Goal: Navigation & Orientation: Find specific page/section

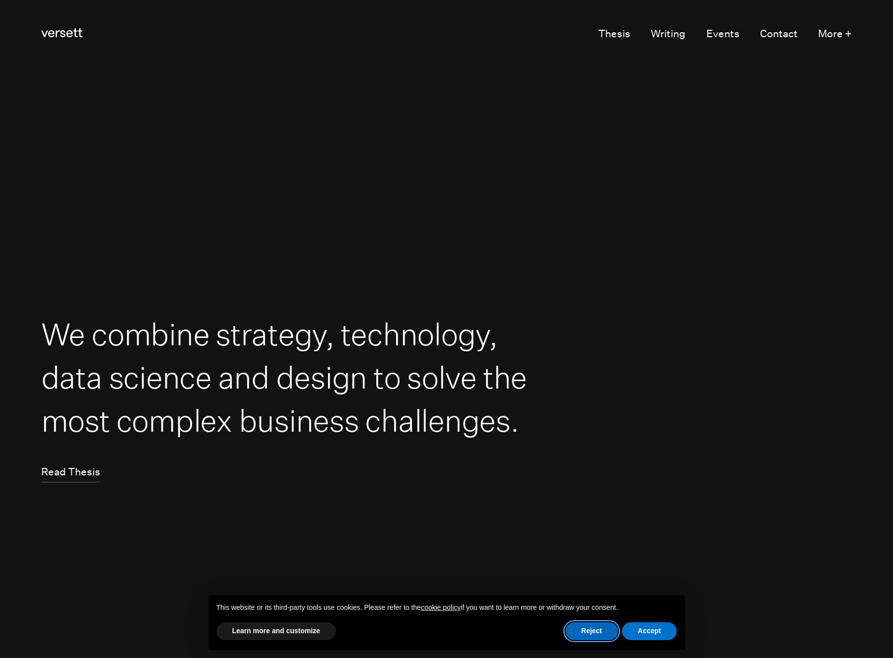
click at [575, 631] on button "Reject" at bounding box center [592, 632] width 53 height 18
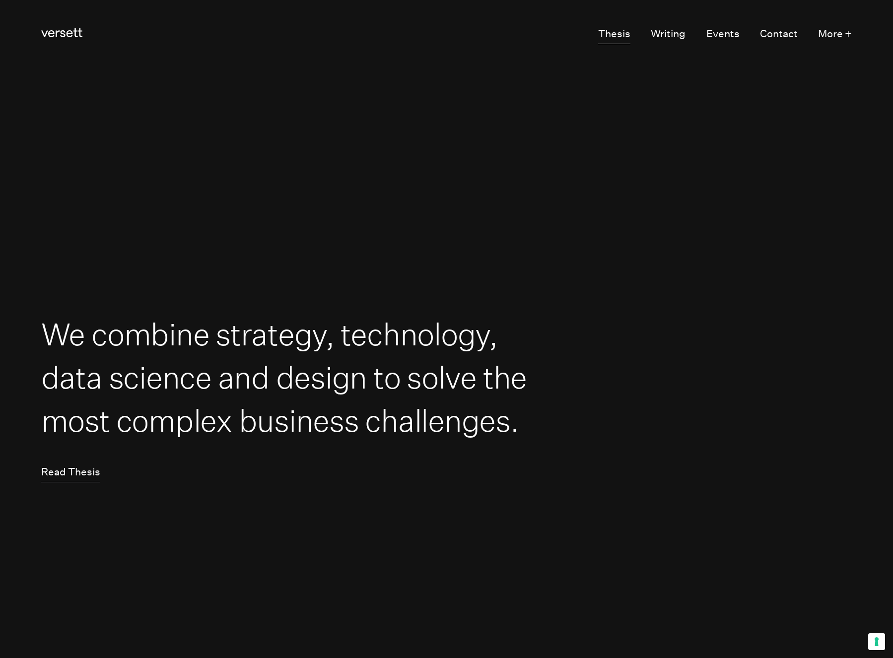
click at [622, 35] on link "Thesis" at bounding box center [614, 33] width 32 height 19
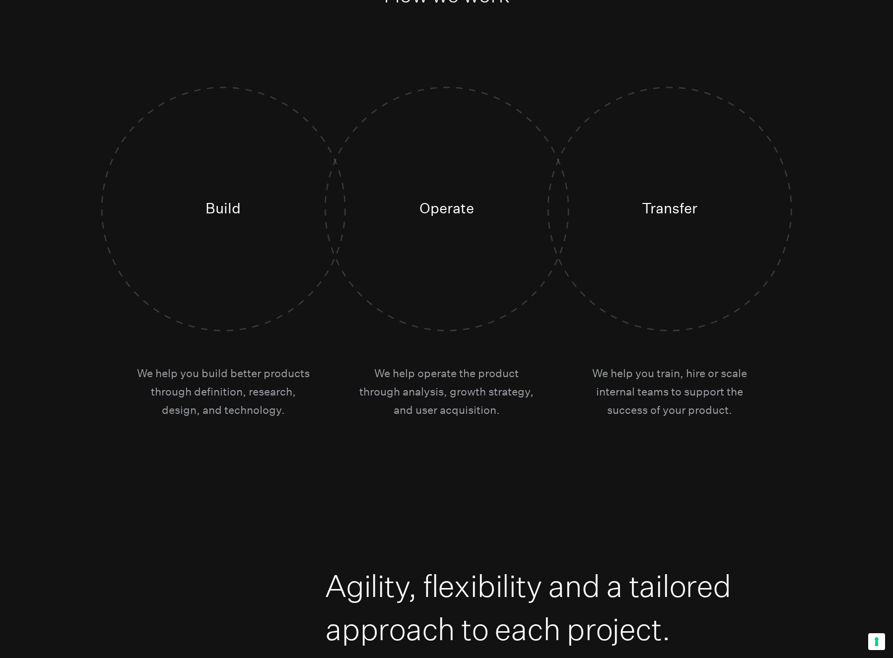
scroll to position [3081, 0]
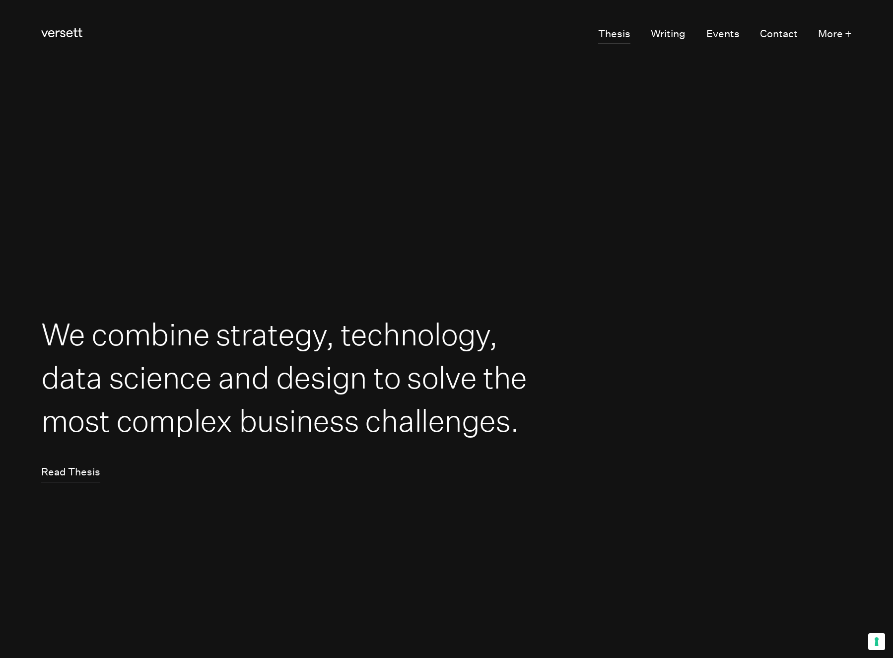
click at [614, 33] on link "Thesis" at bounding box center [614, 33] width 32 height 19
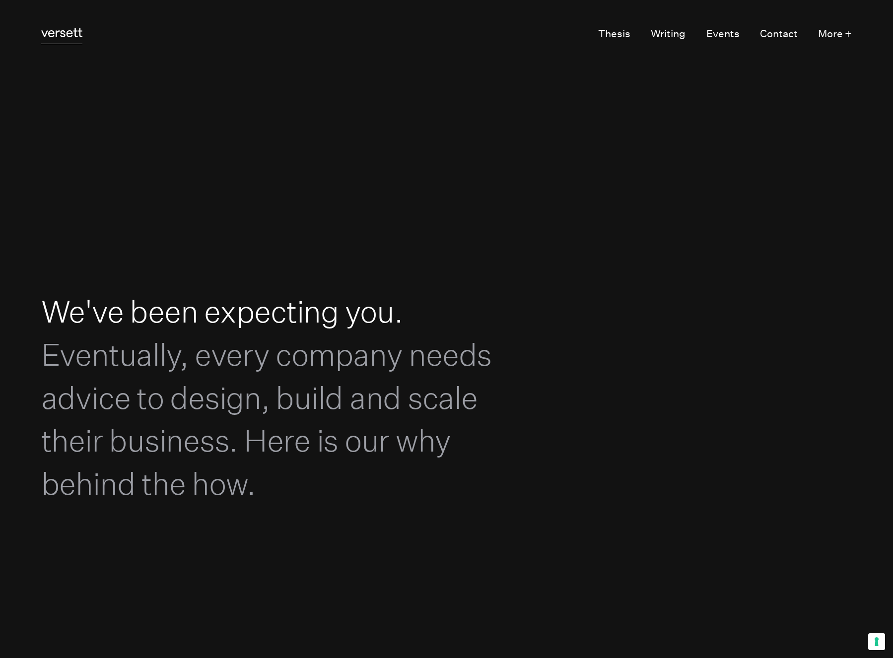
click at [69, 37] on icon at bounding box center [61, 32] width 41 height 9
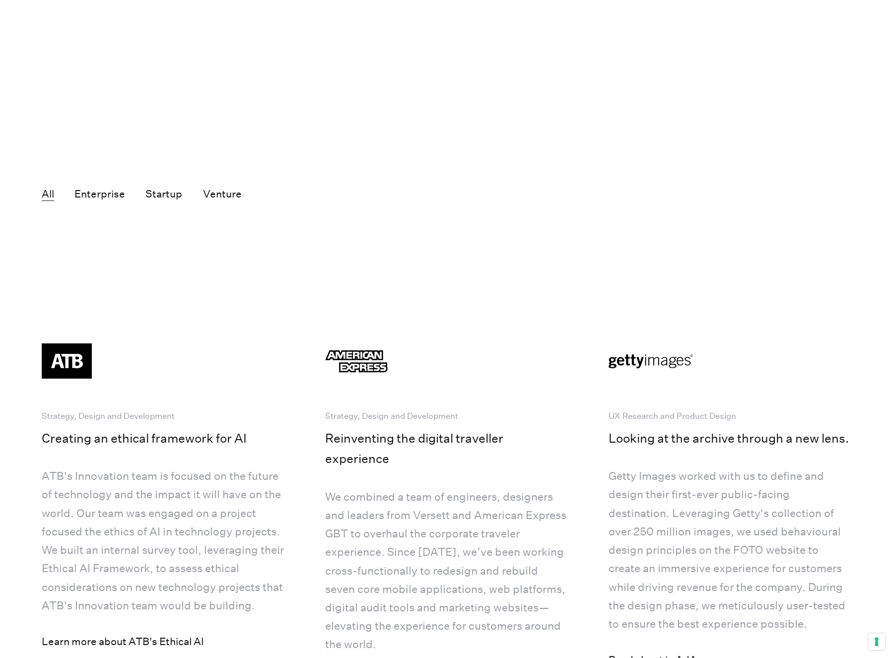
scroll to position [2411, 0]
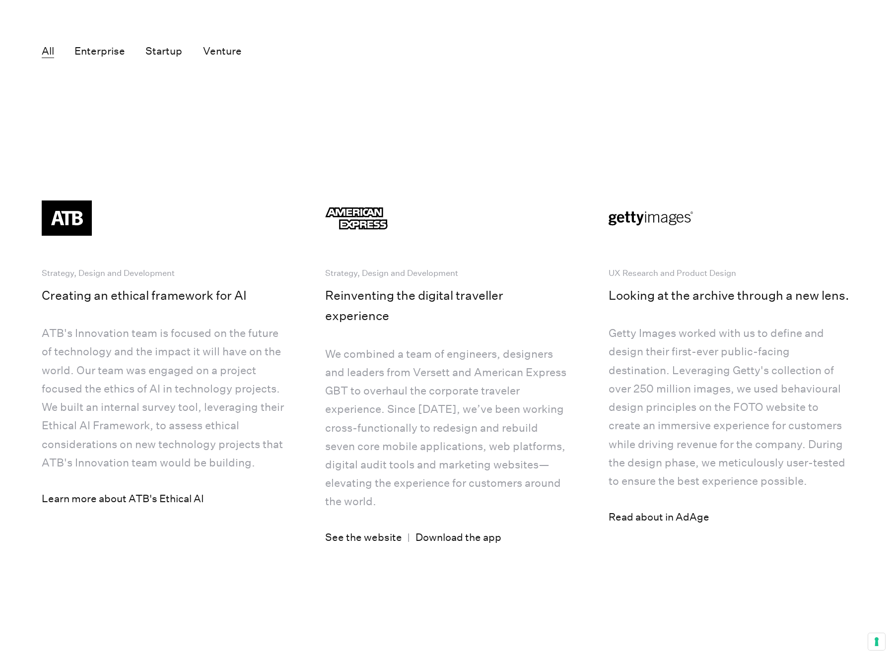
click at [159, 243] on img at bounding box center [104, 219] width 124 height 50
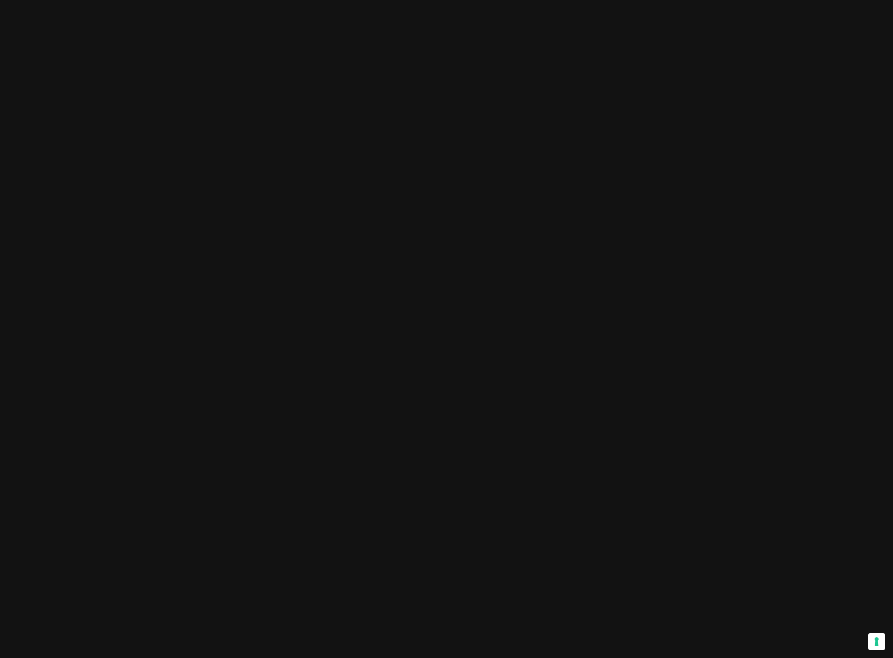
scroll to position [0, 0]
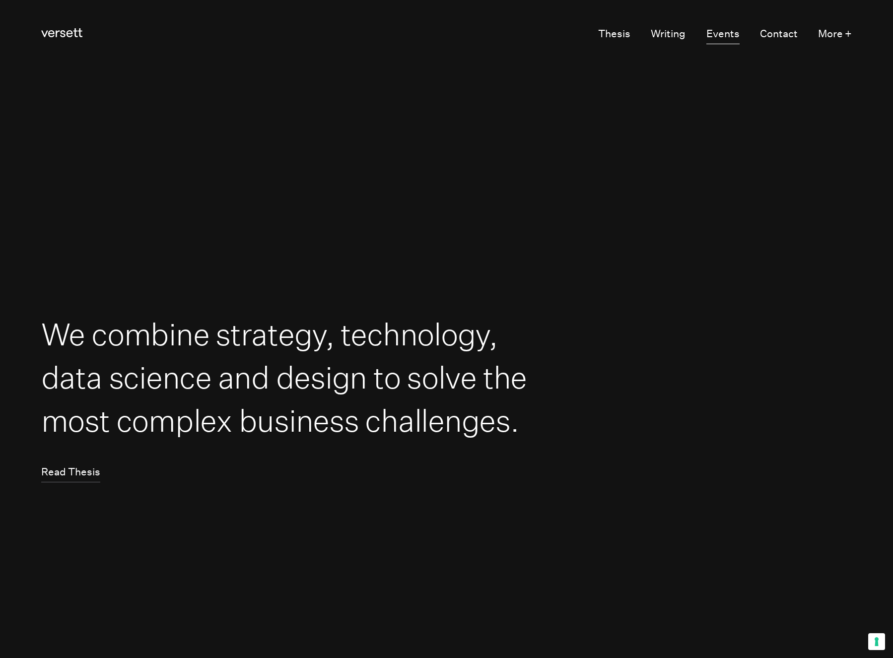
click at [727, 35] on link "Events" at bounding box center [723, 33] width 33 height 19
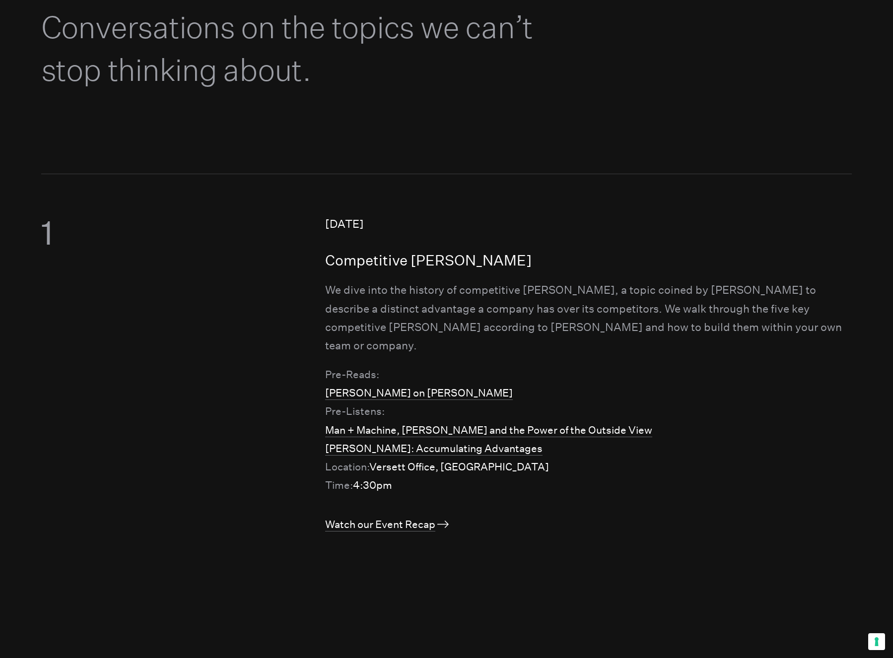
scroll to position [151, 0]
